Goal: Find specific page/section: Find specific page/section

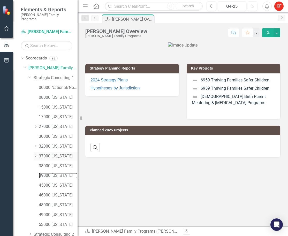
click at [42, 173] on link "39000 [US_STATE]" at bounding box center [58, 175] width 39 height 6
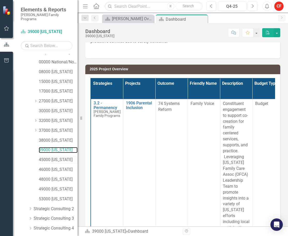
scroll to position [49, 0]
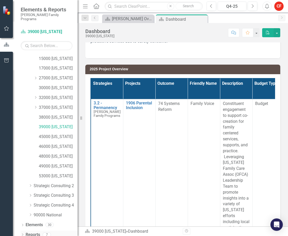
click at [23, 233] on icon "Dropdown" at bounding box center [23, 234] width 4 height 3
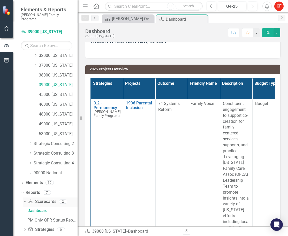
scroll to position [113, 0]
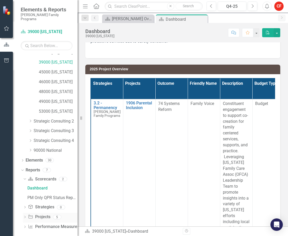
click at [25, 216] on icon "Dropdown" at bounding box center [25, 217] width 4 height 3
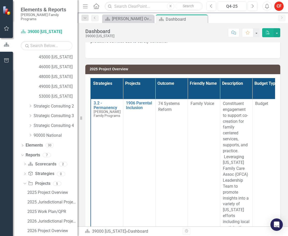
scroll to position [142, 0]
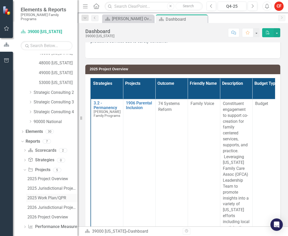
click at [44, 195] on div "2025 Work Plan/QPR" at bounding box center [52, 197] width 50 height 5
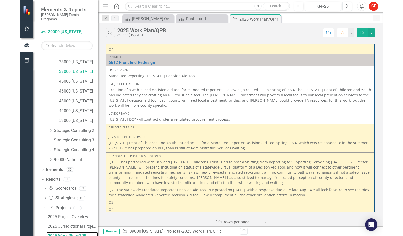
scroll to position [503, 0]
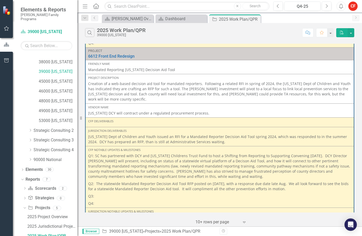
drag, startPoint x: 276, startPoint y: 179, endPoint x: 89, endPoint y: 75, distance: 213.7
drag, startPoint x: 89, startPoint y: 75, endPoint x: 97, endPoint y: 79, distance: 9.5
click at [97, 81] on p "Creation of a web-based decision aid tool for mandated reporters. Following a r…" at bounding box center [219, 91] width 263 height 21
click at [287, 148] on div "Project 1906 Parental Inclusion Link Open Element Friendly Name Family Voice Pr…" at bounding box center [219, 134] width 285 height 184
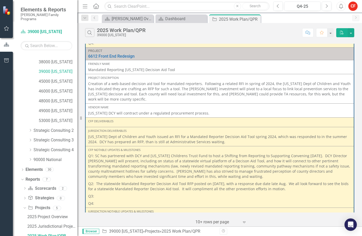
click at [192, 192] on p "Q3:" at bounding box center [219, 195] width 263 height 7
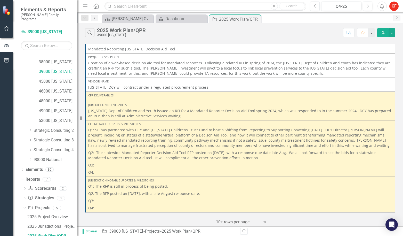
click at [189, 30] on div "Search 2025 Work Plan/QPR 39000 [US_STATE]" at bounding box center [213, 32] width 256 height 9
click at [173, 84] on div "Vendor Name [US_STATE] DCY will contract under a regulated procurement process." at bounding box center [240, 84] width 304 height 11
click at [176, 33] on div "Search 2025 Work Plan/QPR 39000 [US_STATE]" at bounding box center [213, 32] width 256 height 9
drag, startPoint x: 97, startPoint y: 58, endPoint x: 135, endPoint y: 37, distance: 43.0
click at [97, 58] on div "Project Description" at bounding box center [240, 57] width 304 height 4
